Goal: Feedback & Contribution: Contribute content

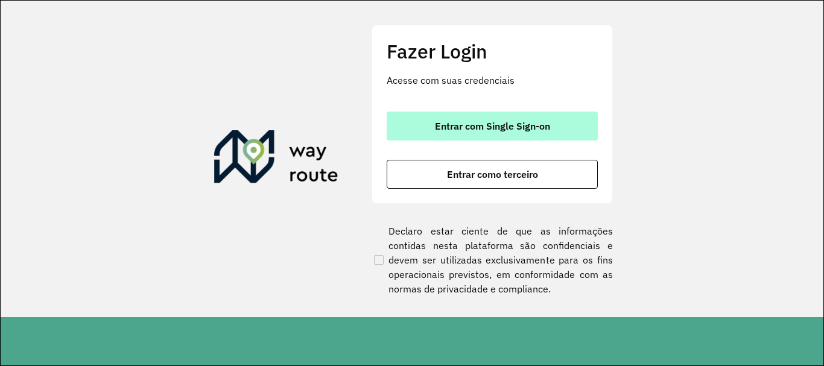
click at [543, 116] on button "Entrar com Single Sign-on" at bounding box center [491, 126] width 211 height 29
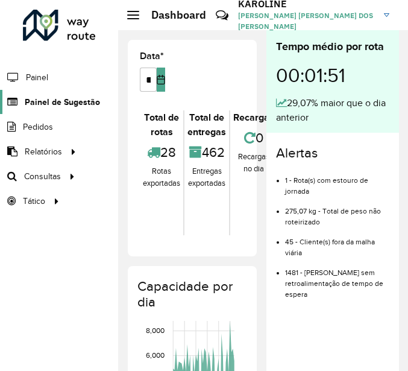
click at [59, 106] on span "Painel de Sugestão" at bounding box center [62, 102] width 75 height 13
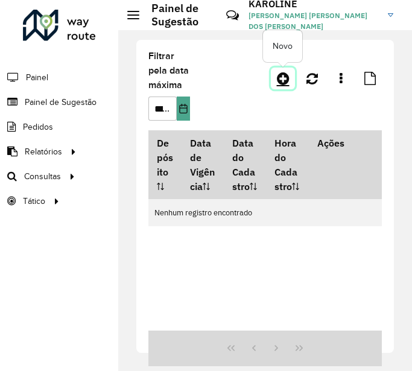
click at [286, 80] on icon at bounding box center [283, 78] width 13 height 14
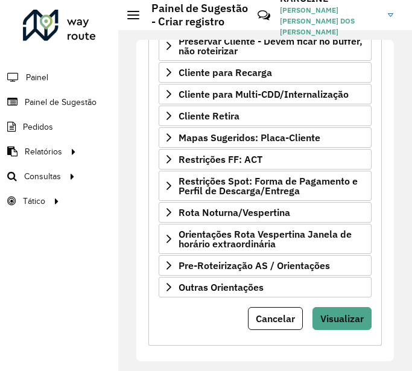
scroll to position [303, 0]
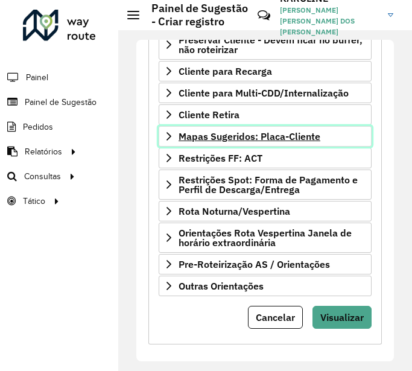
click at [168, 138] on icon at bounding box center [169, 136] width 10 height 10
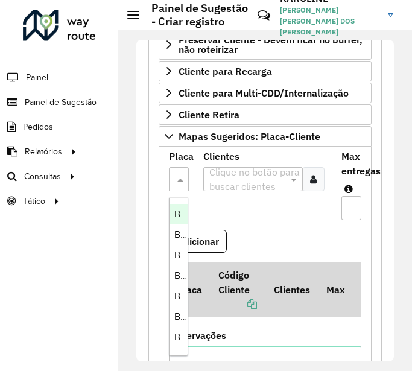
click at [175, 175] on span at bounding box center [182, 179] width 14 height 14
click at [177, 209] on span "BWQ0295" at bounding box center [196, 214] width 44 height 10
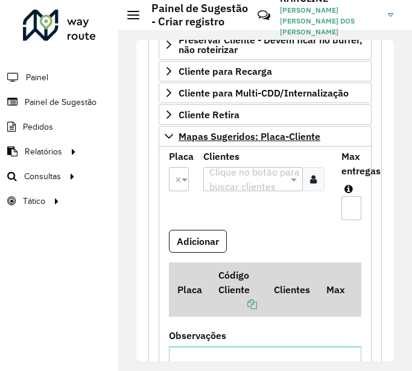
click at [313, 177] on icon at bounding box center [313, 179] width 7 height 10
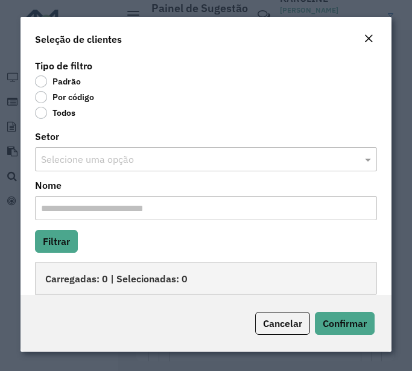
click at [64, 94] on label "Por código" at bounding box center [64, 97] width 59 height 12
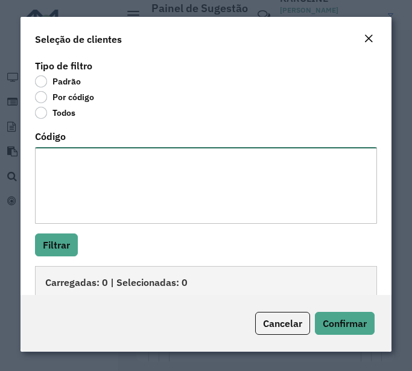
click at [69, 156] on textarea "Código" at bounding box center [206, 185] width 342 height 77
type textarea "*****"
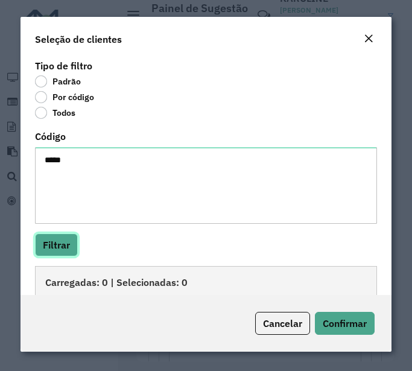
click at [35, 233] on button "Filtrar" at bounding box center [56, 244] width 43 height 23
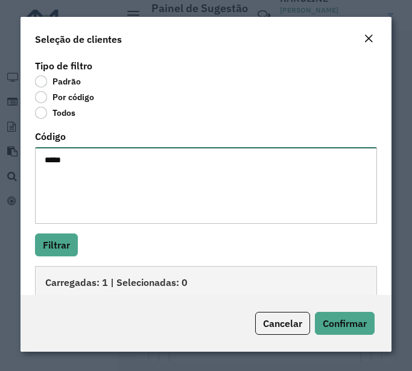
click at [87, 160] on textarea "*****" at bounding box center [206, 185] width 342 height 77
type textarea "***** *****"
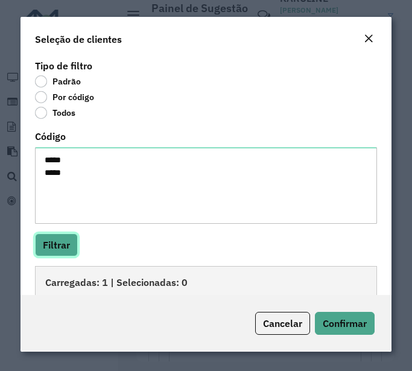
click at [63, 251] on button "Filtrar" at bounding box center [56, 244] width 43 height 23
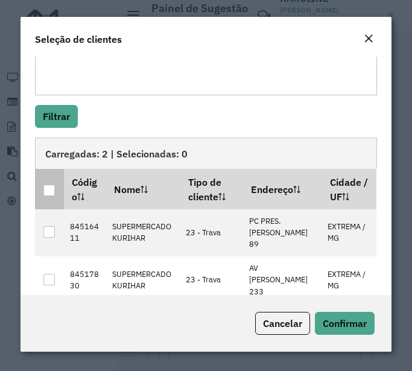
click at [48, 186] on div at bounding box center [48, 189] width 11 height 11
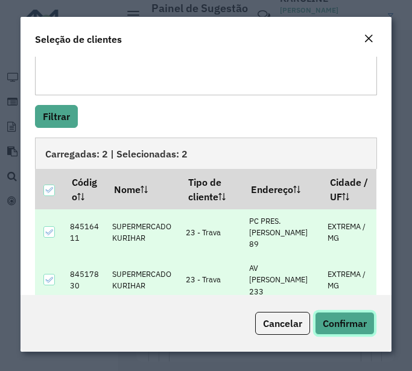
click at [342, 323] on span "Confirmar" at bounding box center [345, 323] width 44 height 12
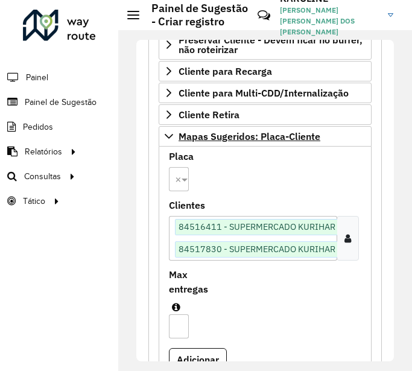
click at [179, 327] on input "*" at bounding box center [179, 326] width 20 height 24
click at [172, 326] on input "**" at bounding box center [178, 326] width 19 height 24
type input "***"
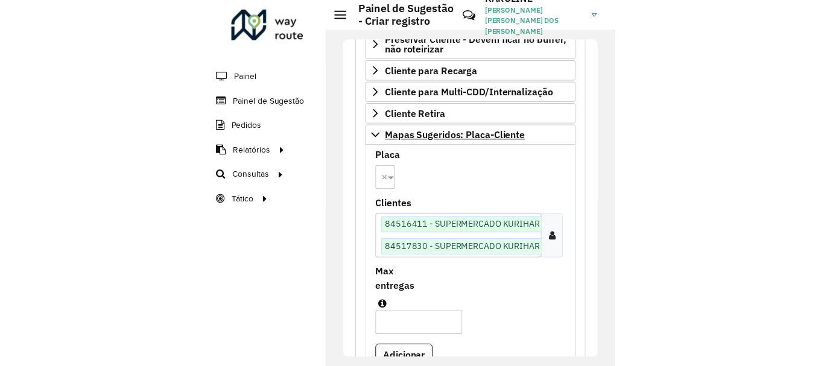
scroll to position [0, 0]
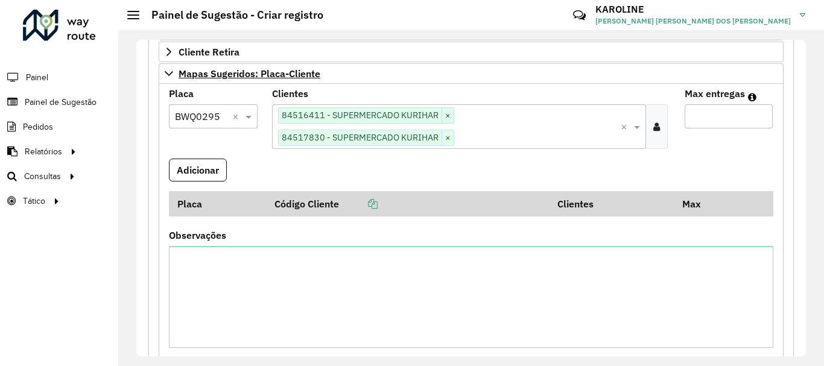
drag, startPoint x: 717, startPoint y: 118, endPoint x: 687, endPoint y: 114, distance: 31.0
click at [687, 114] on input "***" at bounding box center [728, 116] width 88 height 24
type input "*"
click at [203, 165] on button "Adicionar" at bounding box center [198, 170] width 58 height 23
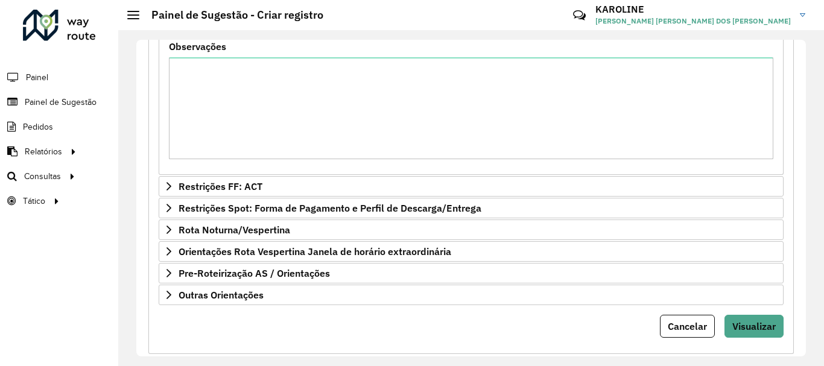
scroll to position [513, 0]
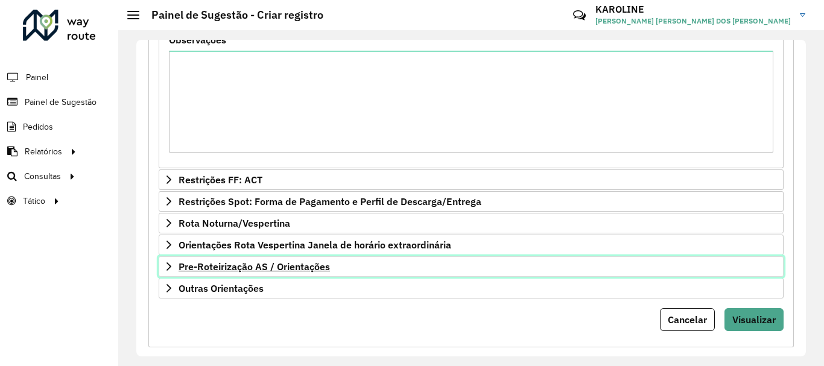
click at [238, 266] on span "Pre-Roteirização AS / Orientações" at bounding box center [253, 267] width 151 height 10
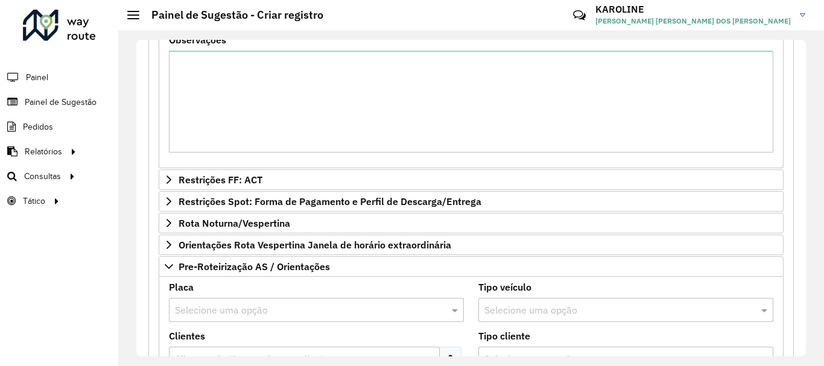
click at [195, 309] on input "text" at bounding box center [304, 310] width 259 height 14
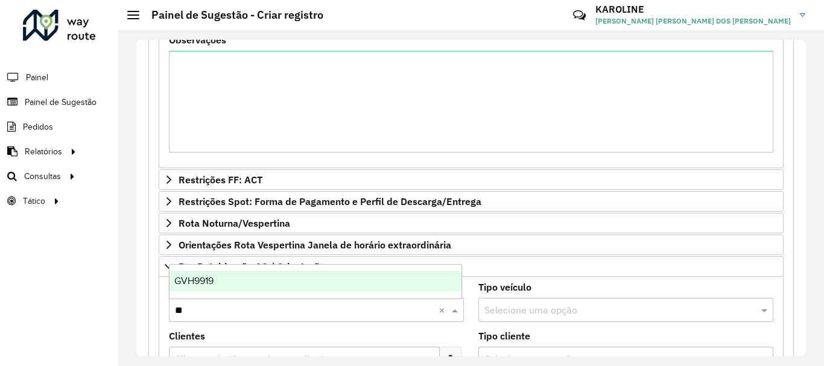
type input "***"
click at [210, 282] on span "GVH9919" at bounding box center [193, 281] width 39 height 10
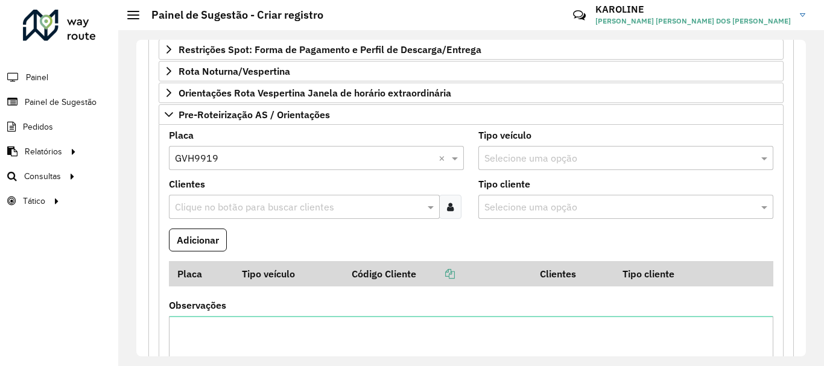
scroll to position [667, 0]
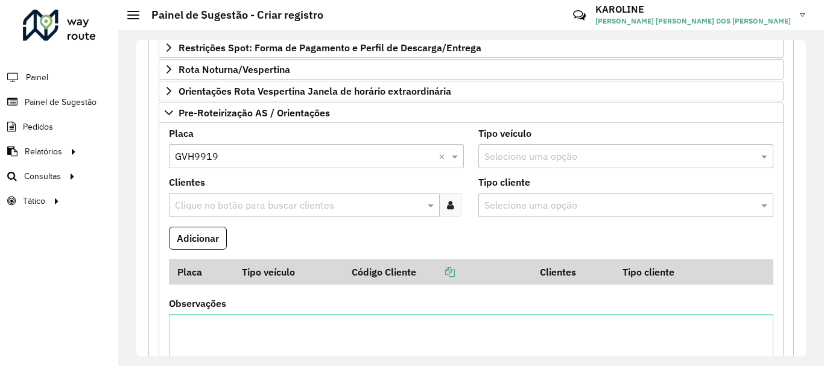
click at [293, 207] on input "text" at bounding box center [298, 205] width 253 height 14
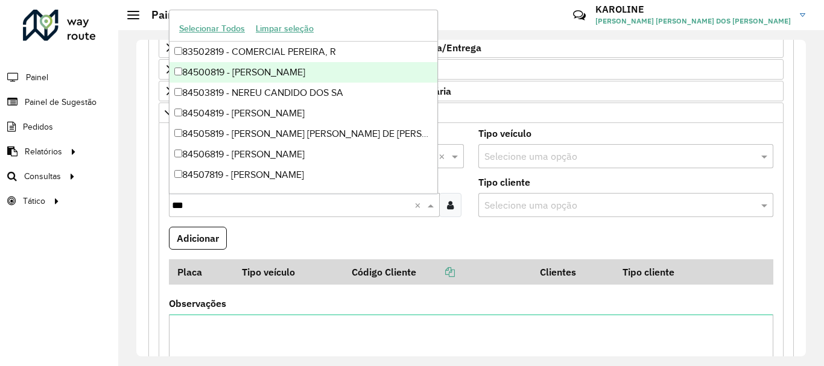
type input "***"
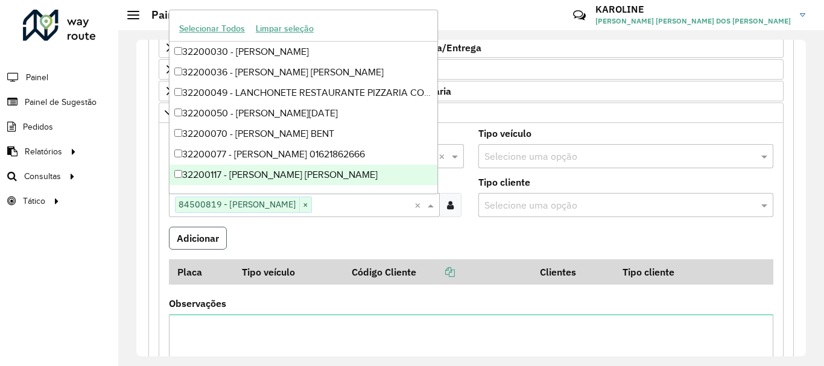
click at [201, 239] on button "Adicionar" at bounding box center [198, 238] width 58 height 23
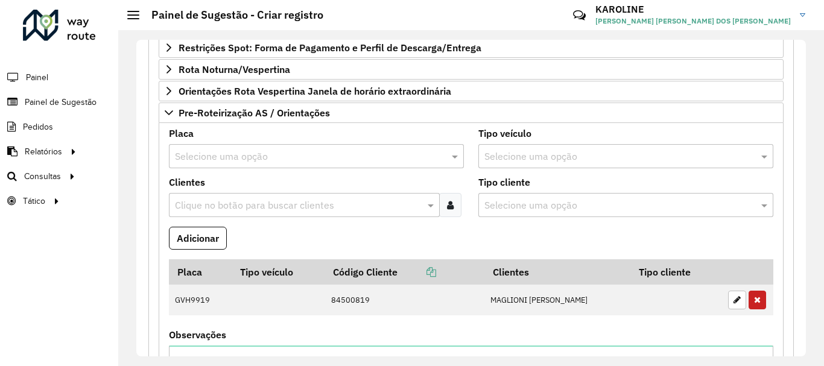
scroll to position [870, 0]
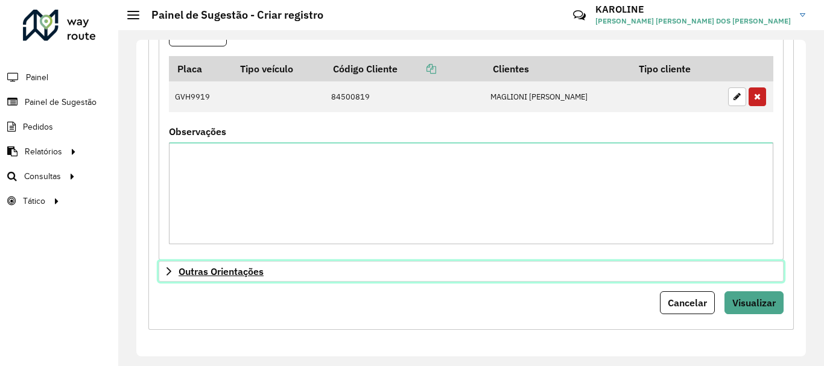
click at [265, 274] on link "Outras Orientações" at bounding box center [471, 271] width 625 height 20
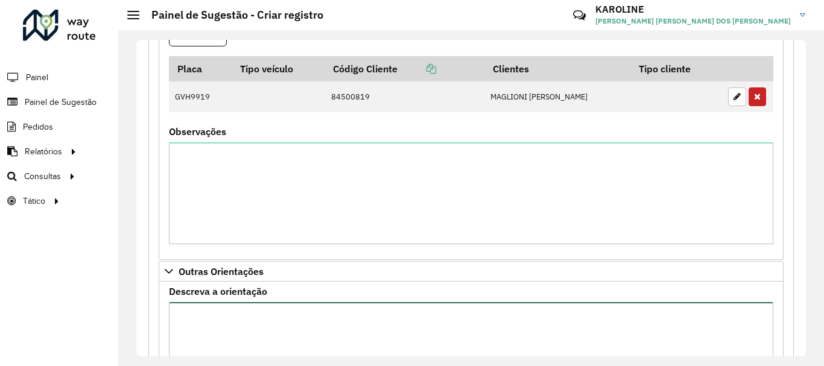
click at [259, 317] on textarea "Descreva a orientação" at bounding box center [471, 353] width 604 height 102
type textarea "*"
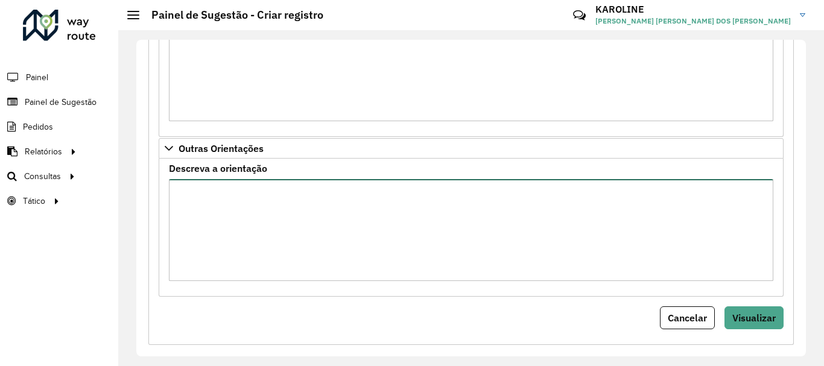
scroll to position [1008, 0]
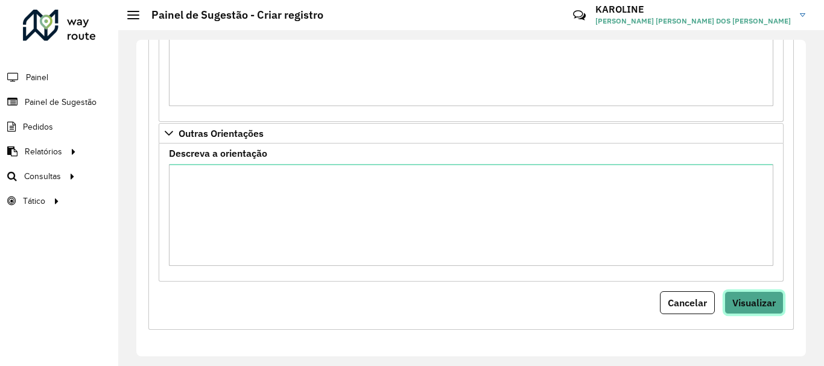
click at [754, 304] on span "Visualizar" at bounding box center [753, 303] width 43 height 12
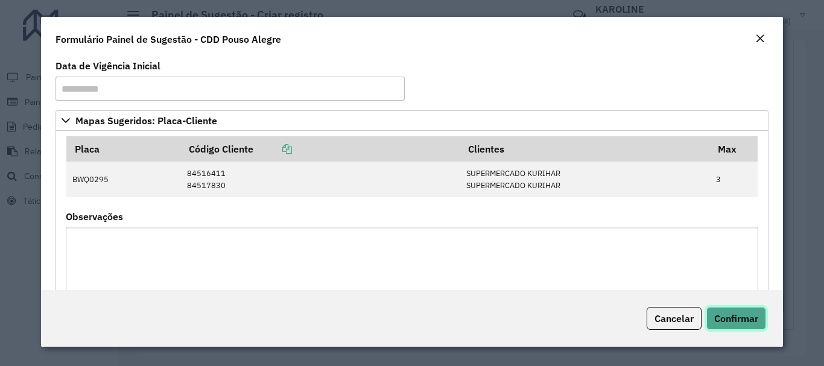
click at [744, 315] on span "Confirmar" at bounding box center [736, 318] width 44 height 12
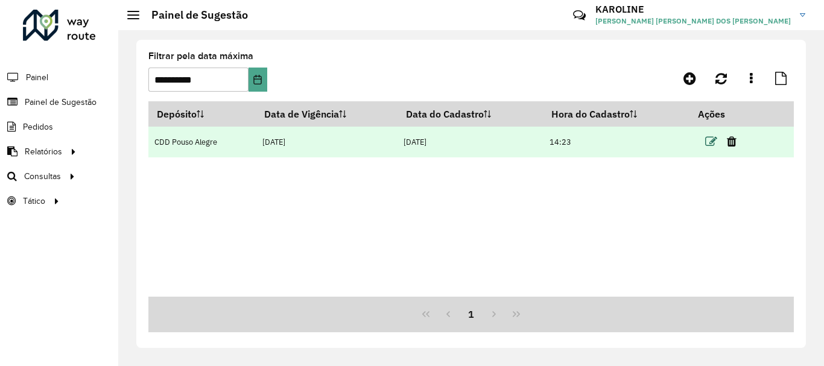
click at [709, 143] on icon at bounding box center [711, 142] width 12 height 12
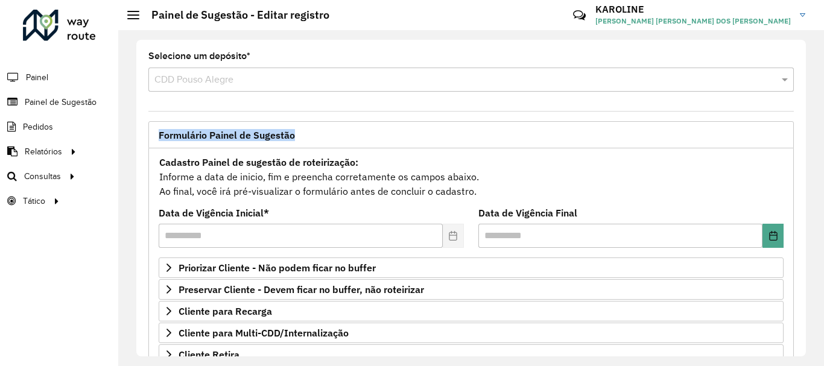
drag, startPoint x: 801, startPoint y: 92, endPoint x: 805, endPoint y: 124, distance: 32.2
click at [805, 124] on div "**********" at bounding box center [470, 198] width 669 height 317
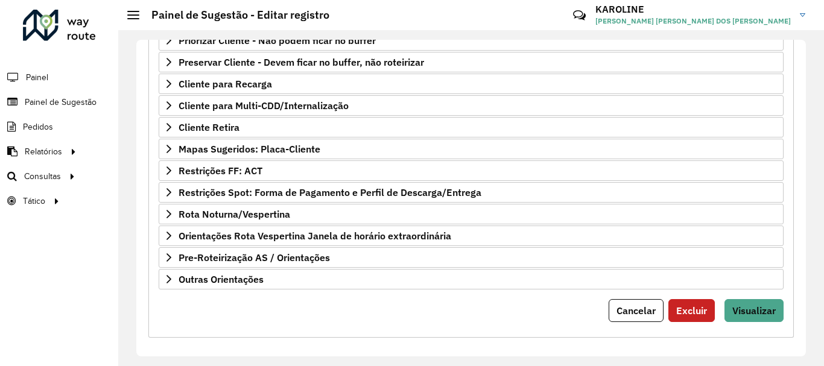
scroll to position [235, 0]
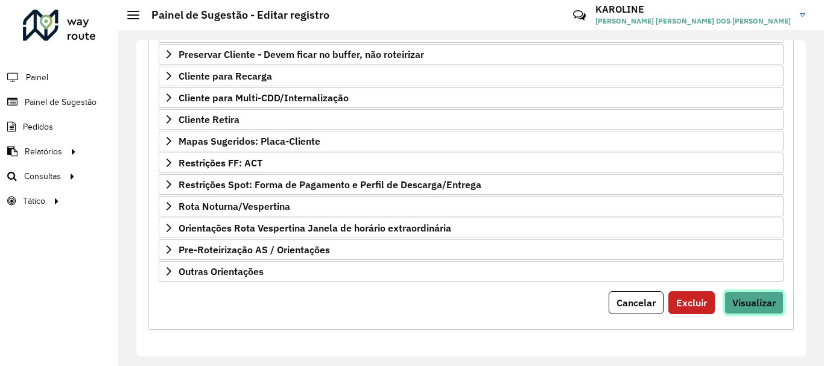
click at [753, 304] on span "Visualizar" at bounding box center [753, 303] width 43 height 12
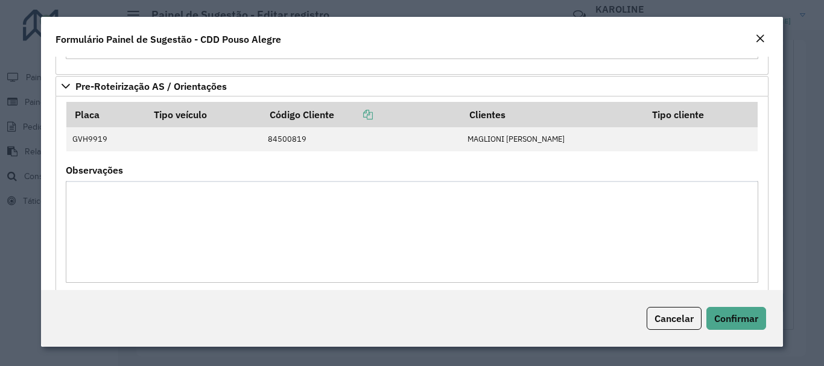
scroll to position [295, 0]
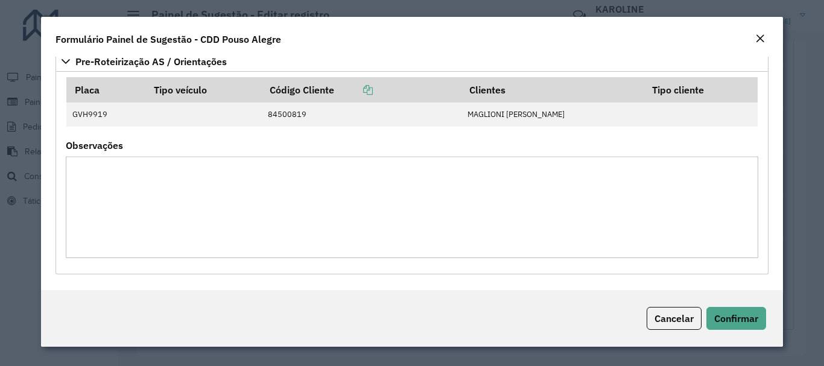
click at [599, 200] on textarea "Observações" at bounding box center [412, 207] width 692 height 102
click at [730, 318] on span "Confirmar" at bounding box center [736, 318] width 44 height 12
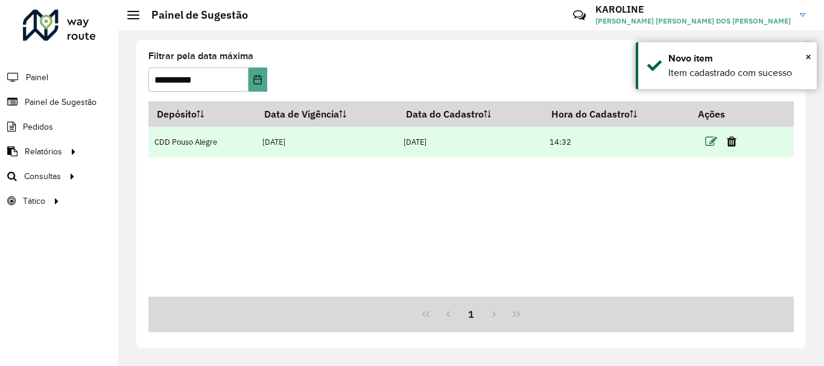
click at [710, 143] on icon at bounding box center [711, 142] width 12 height 12
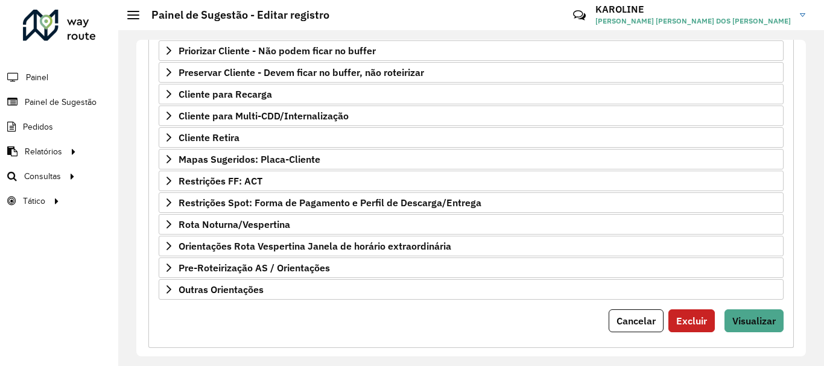
scroll to position [224, 0]
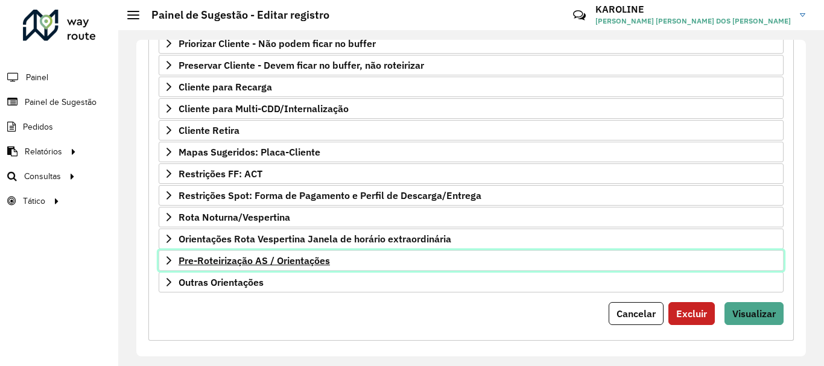
click at [168, 256] on icon at bounding box center [169, 261] width 10 height 10
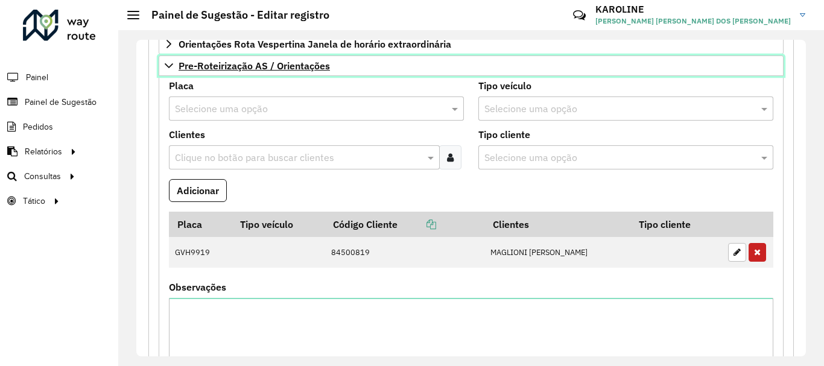
scroll to position [444, 0]
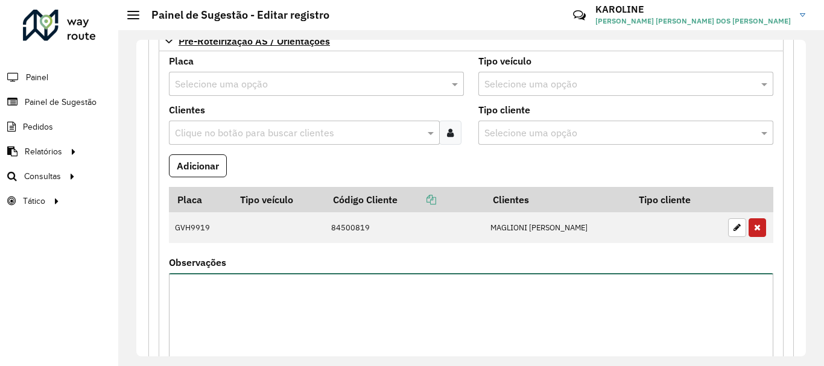
click at [264, 308] on textarea "Observações" at bounding box center [471, 324] width 604 height 102
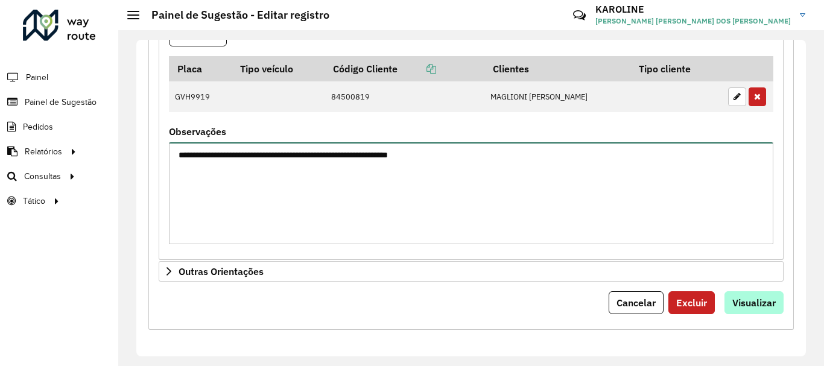
type textarea "**********"
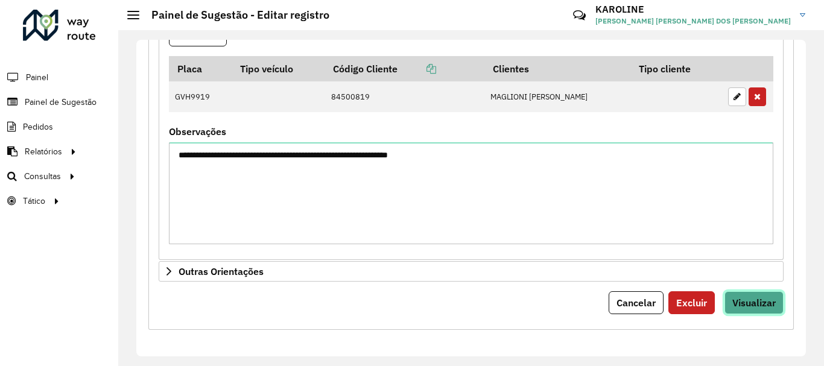
click at [754, 303] on span "Visualizar" at bounding box center [753, 303] width 43 height 12
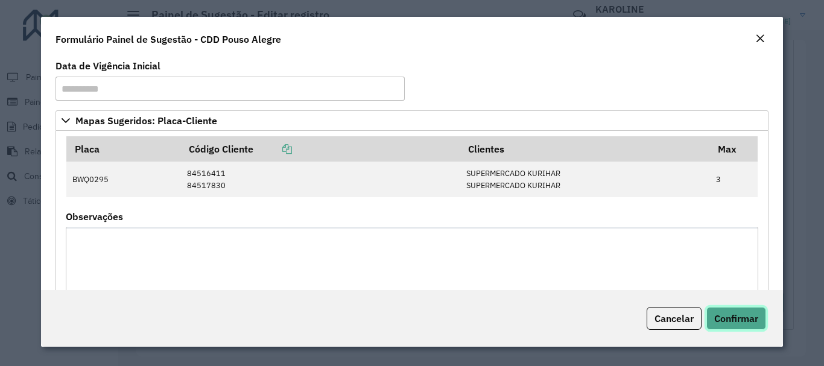
click at [742, 321] on span "Confirmar" at bounding box center [736, 318] width 44 height 12
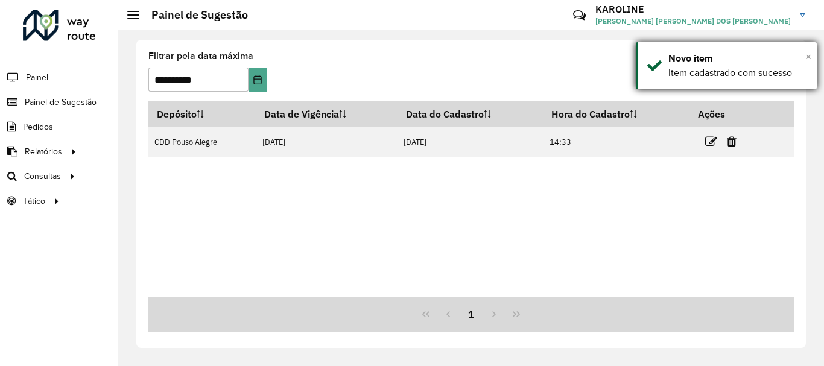
click at [806, 55] on span "×" at bounding box center [808, 56] width 6 height 13
